Goal: Information Seeking & Learning: Learn about a topic

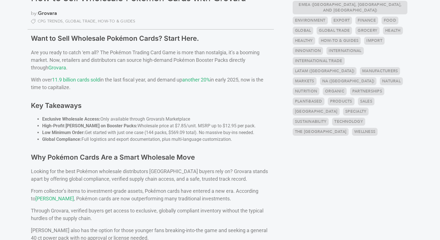
scroll to position [219, 0]
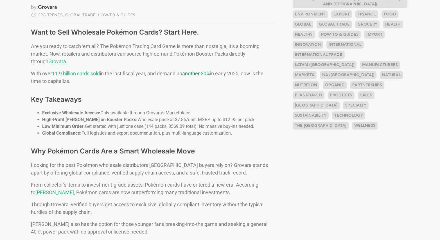
click at [203, 75] on span "another 20%" at bounding box center [196, 74] width 28 height 6
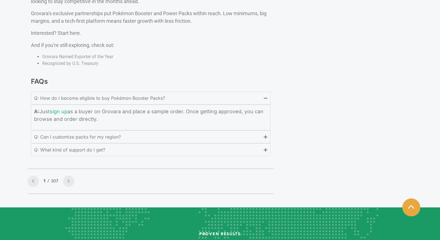
scroll to position [1327, 0]
